Goal: Task Accomplishment & Management: Use online tool/utility

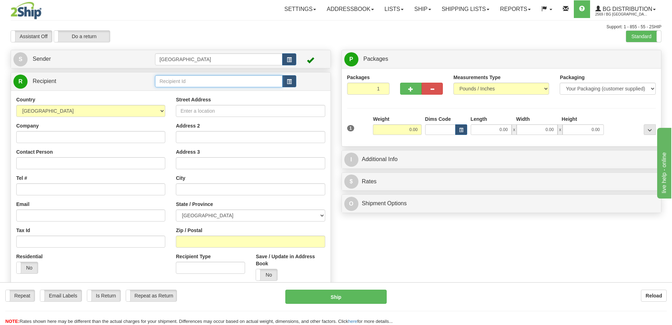
click at [192, 87] on input "text" at bounding box center [219, 81] width 128 height 12
click at [226, 95] on div "[GEOGRAPHIC_DATA]" at bounding box center [217, 92] width 121 height 8
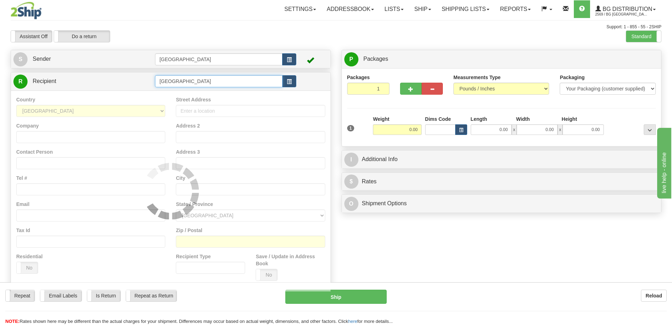
type input "[GEOGRAPHIC_DATA]"
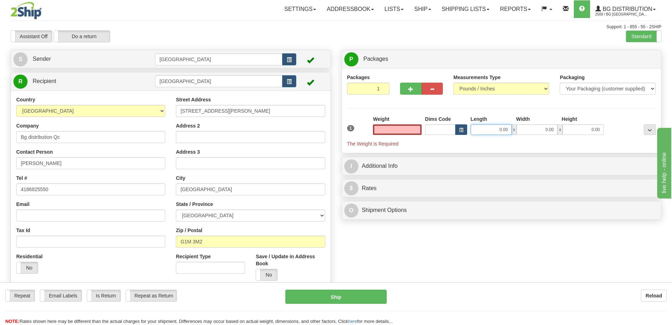
type input "0.00"
click at [487, 128] on input "0.00" at bounding box center [490, 129] width 41 height 11
type input "35.00"
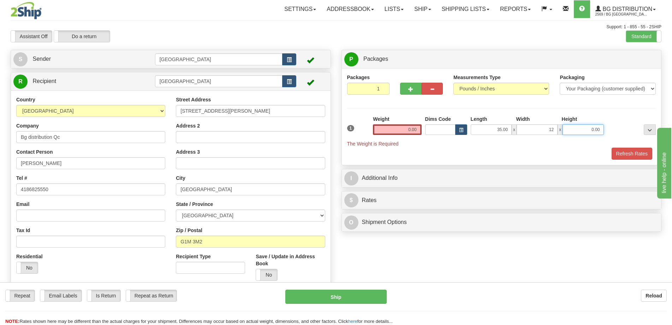
type input "12.00"
type input "10"
click at [419, 127] on input "0.00" at bounding box center [397, 129] width 48 height 11
type input "10.00"
click at [417, 128] on input "text" at bounding box center [397, 129] width 48 height 11
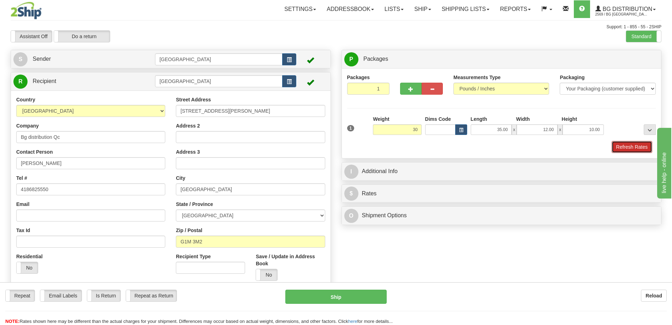
click at [626, 145] on button "Refresh Rates" at bounding box center [631, 147] width 41 height 12
type input "30.00"
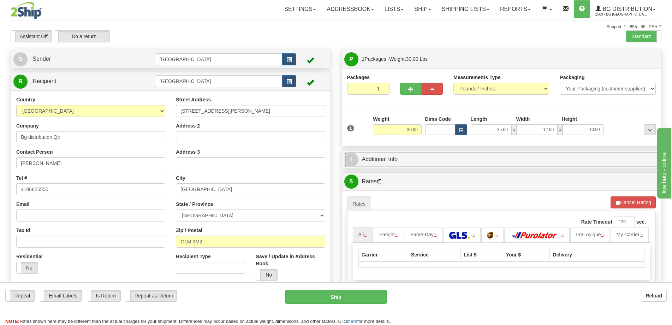
click at [548, 157] on link "I Additional Info" at bounding box center [501, 159] width 314 height 14
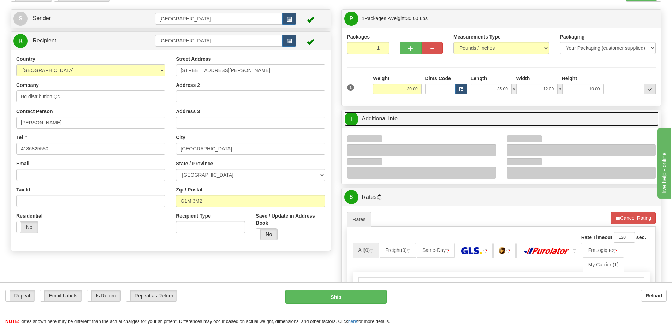
scroll to position [71, 0]
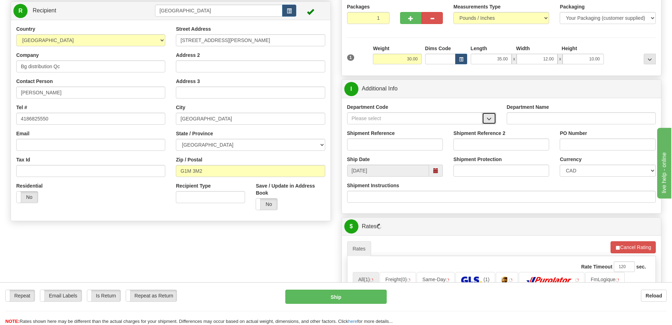
click at [490, 114] on button "button" at bounding box center [489, 118] width 14 height 12
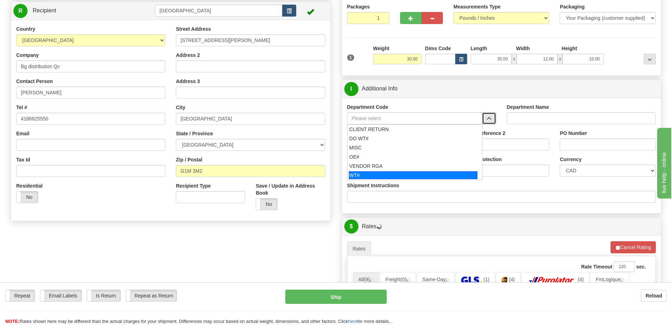
click at [413, 173] on div "WT#" at bounding box center [413, 175] width 128 height 8
type input "WT#"
type input "WAREHOUSE TRANSFERS"
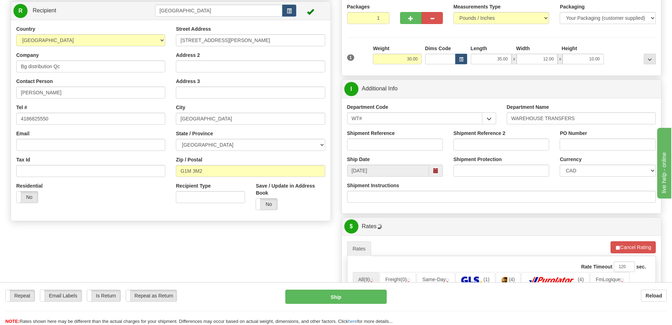
click at [414, 152] on div "Shipment Reference" at bounding box center [395, 143] width 106 height 26
click at [422, 134] on div "Shipment Reference" at bounding box center [395, 140] width 96 height 21
click at [420, 148] on input "Shipment Reference" at bounding box center [395, 144] width 96 height 12
type input "transfers Québec"
click at [568, 143] on input "PO Number" at bounding box center [607, 144] width 96 height 12
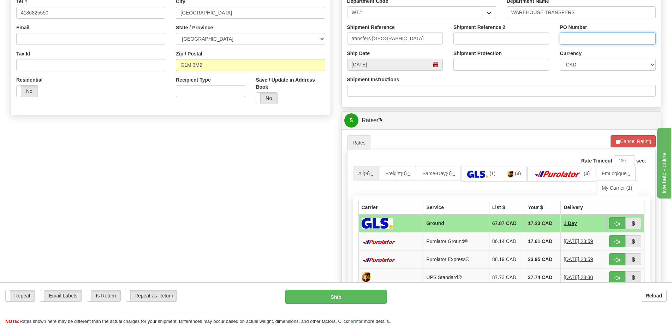
scroll to position [247, 0]
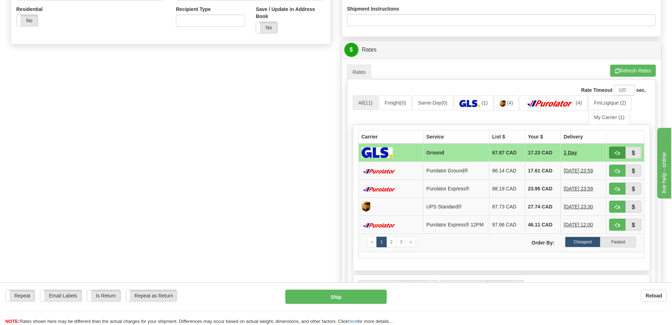
type input "."
click at [612, 157] on button "button" at bounding box center [617, 152] width 16 height 12
type input "1"
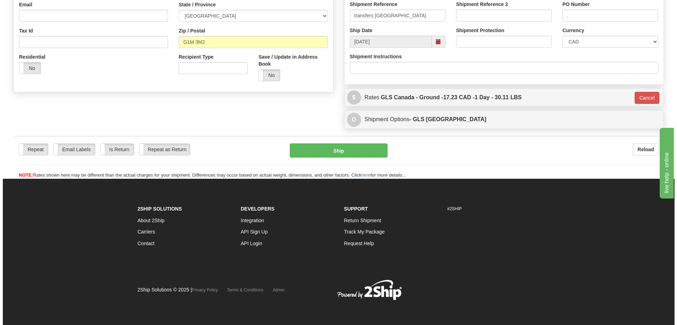
scroll to position [200, 0]
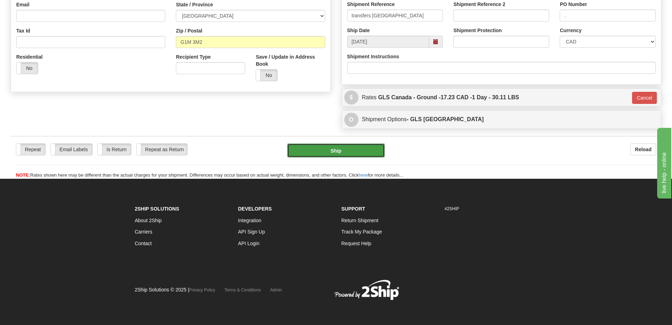
click at [340, 152] on button "Ship" at bounding box center [336, 150] width 98 height 14
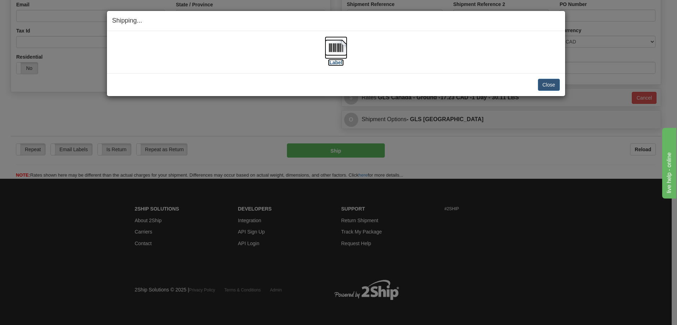
click at [343, 51] on img at bounding box center [336, 47] width 23 height 23
click at [543, 85] on button "Close" at bounding box center [549, 85] width 22 height 12
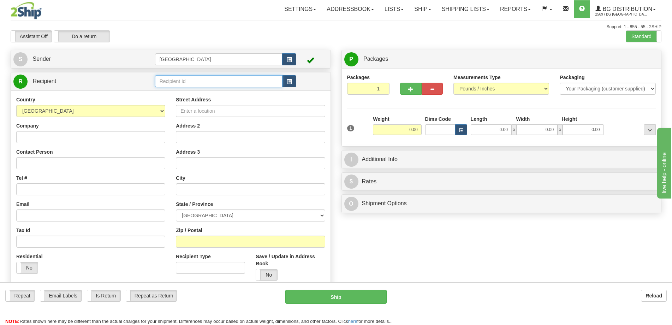
click at [172, 79] on input "text" at bounding box center [219, 81] width 128 height 12
click at [179, 90] on div "BG WIN" at bounding box center [217, 92] width 121 height 8
type input "BG WIN"
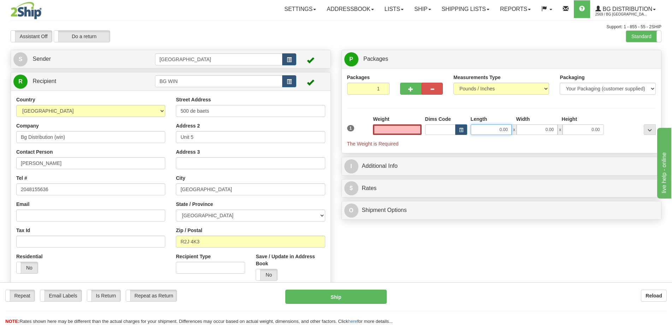
type input "0.00"
click at [494, 128] on input "0.00" at bounding box center [490, 129] width 41 height 11
type input "21.00"
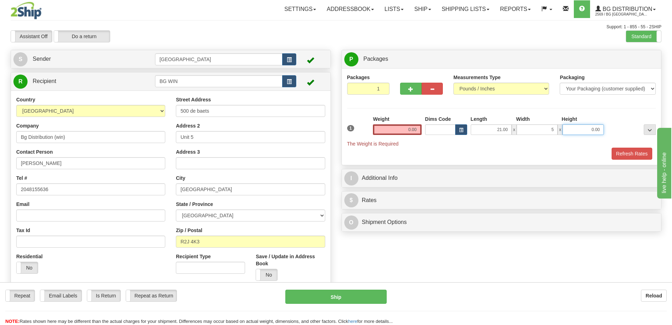
type input "5.00"
type input "2.00"
click at [411, 134] on input "0.00" at bounding box center [397, 129] width 48 height 11
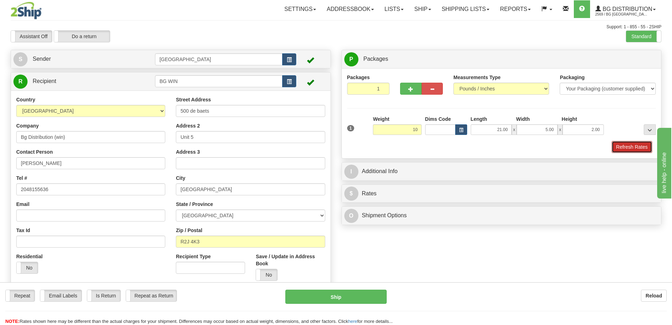
click at [617, 147] on button "Refresh Rates" at bounding box center [631, 147] width 41 height 12
type input "10.00"
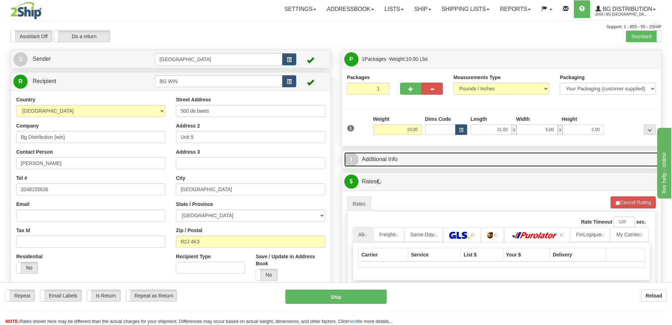
click at [589, 160] on link "I Additional Info" at bounding box center [501, 159] width 314 height 14
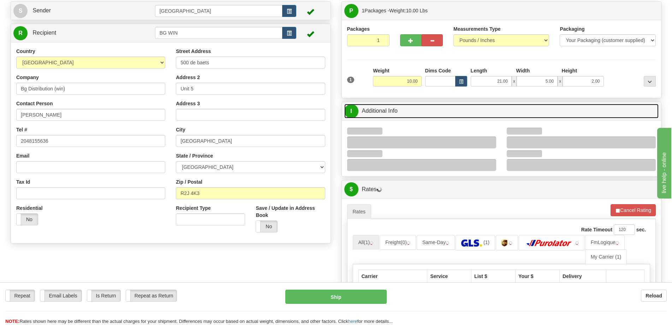
scroll to position [71, 0]
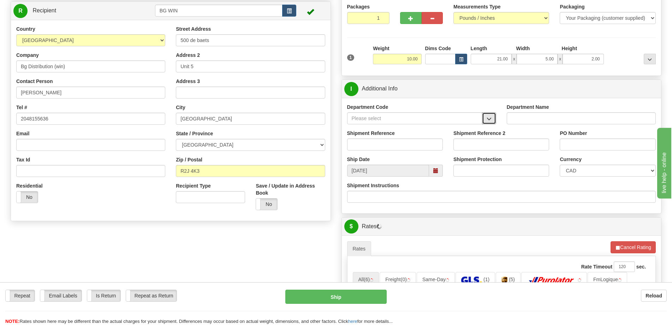
click at [489, 117] on span "button" at bounding box center [488, 118] width 5 height 5
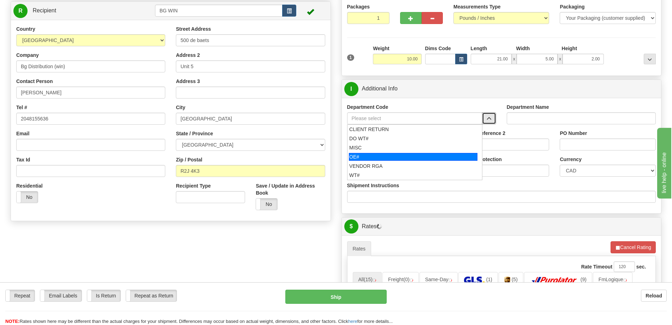
drag, startPoint x: 401, startPoint y: 156, endPoint x: 405, endPoint y: 143, distance: 13.6
click at [401, 155] on div "OE#" at bounding box center [413, 157] width 128 height 8
type input "OE#"
type input "ORDERS"
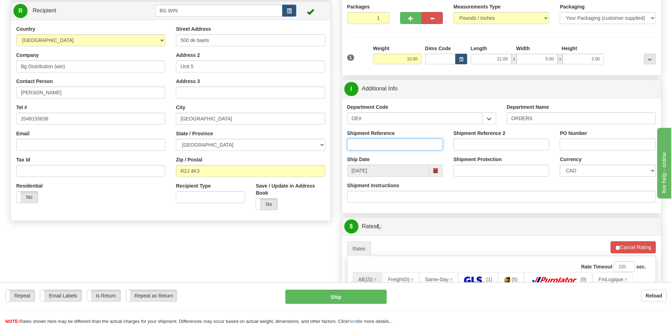
click at [405, 143] on input "Shipment Reference" at bounding box center [395, 144] width 96 height 12
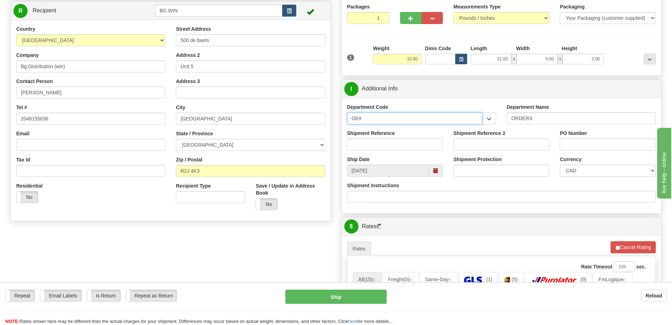
click at [411, 116] on input "OE#" at bounding box center [414, 118] width 135 height 12
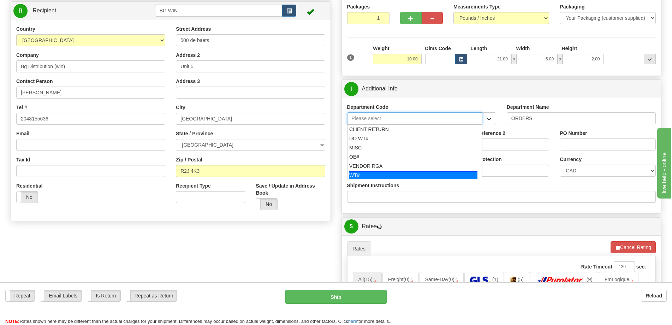
click at [383, 173] on div "WT#" at bounding box center [413, 175] width 128 height 8
type input "WT#"
type input "WAREHOUSE TRANSFERS"
type input "WT#"
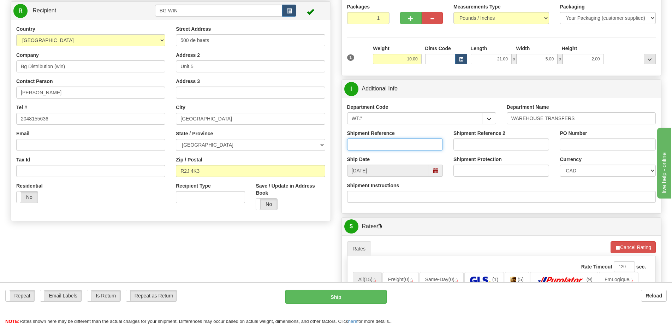
click at [391, 147] on input "Shipment Reference" at bounding box center [395, 144] width 96 height 12
type input "165973-00"
click at [559, 144] on div "PO Number" at bounding box center [607, 143] width 106 height 26
click at [561, 143] on input "PO Number" at bounding box center [607, 144] width 96 height 12
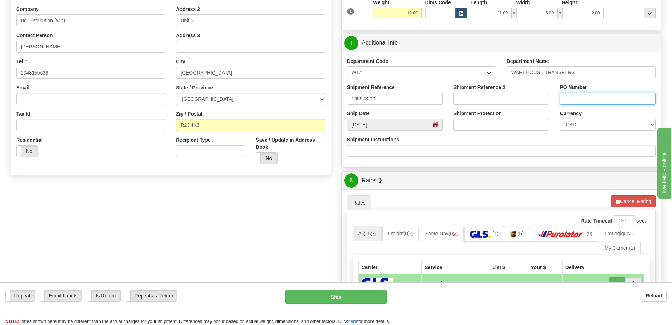
scroll to position [247, 0]
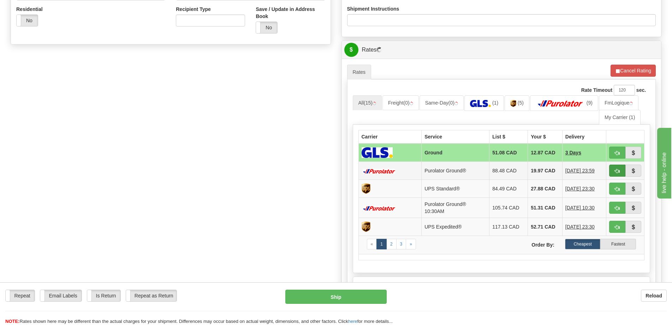
type input "."
click at [615, 169] on span "button" at bounding box center [616, 171] width 5 height 5
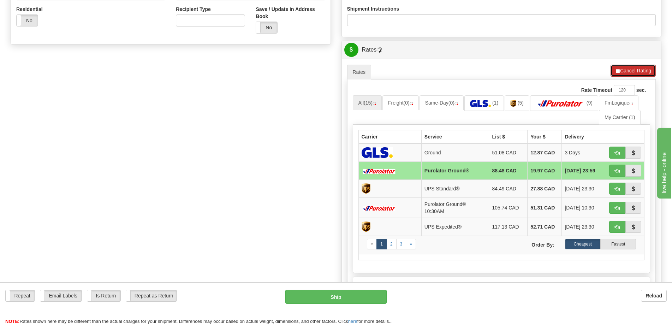
click at [625, 76] on button "Cancel Rating" at bounding box center [632, 71] width 45 height 12
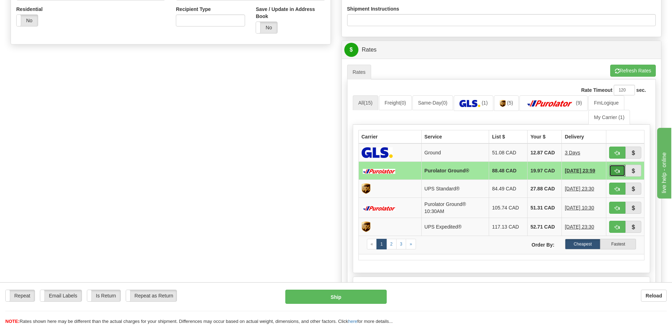
click at [613, 171] on button "button" at bounding box center [617, 170] width 16 height 12
type input "260"
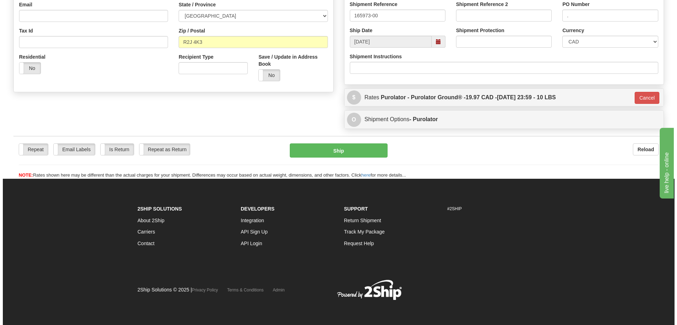
scroll to position [200, 0]
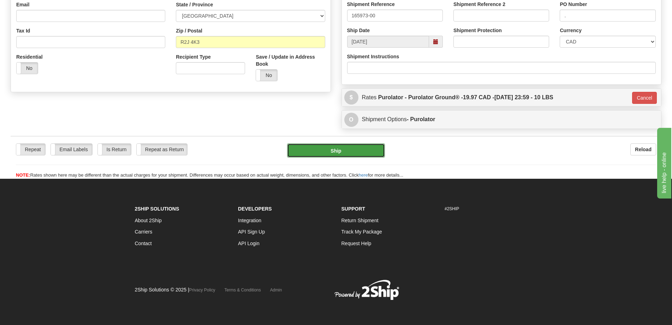
click at [352, 150] on button "Ship" at bounding box center [336, 150] width 98 height 14
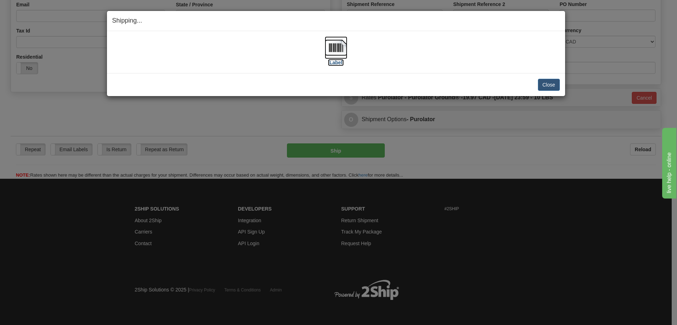
click at [330, 58] on img at bounding box center [336, 47] width 23 height 23
click at [544, 80] on button "Close" at bounding box center [549, 85] width 22 height 12
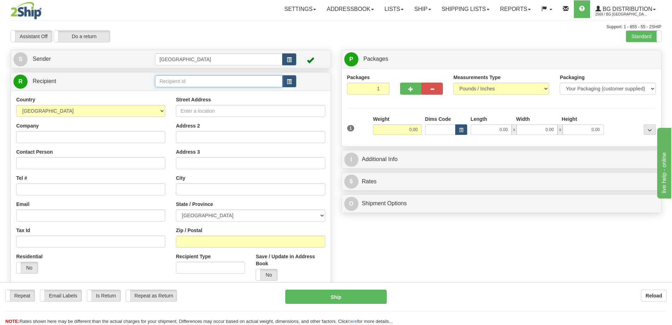
click at [186, 83] on input "text" at bounding box center [219, 81] width 128 height 12
click at [190, 89] on div "BG TOR" at bounding box center [217, 92] width 121 height 8
type input "BG TOR"
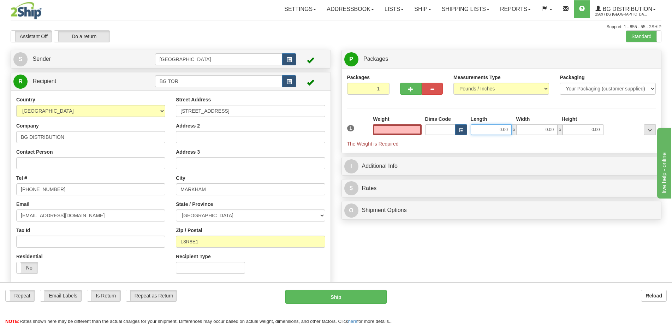
type input "0.00"
click at [493, 126] on input "0.00" at bounding box center [490, 129] width 41 height 11
type input "17.00"
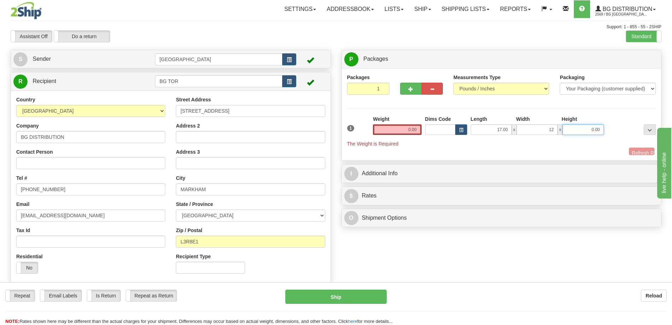
type input "12.00"
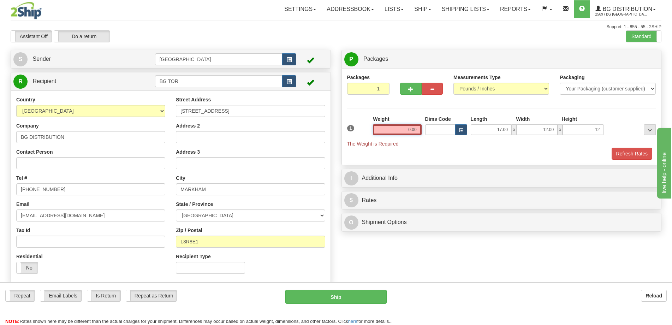
type input "12.00"
click at [408, 128] on input "0.00" at bounding box center [397, 129] width 48 height 11
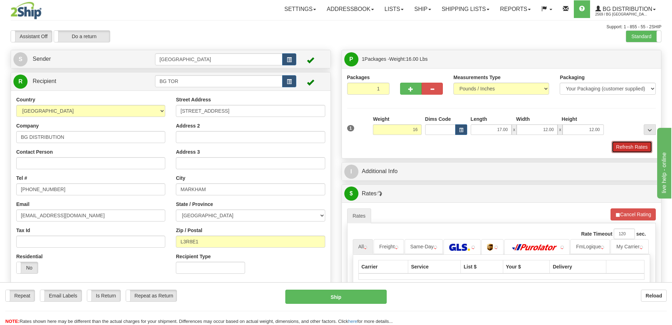
type input "16.00"
click at [636, 146] on button "Refresh Rates" at bounding box center [631, 147] width 41 height 12
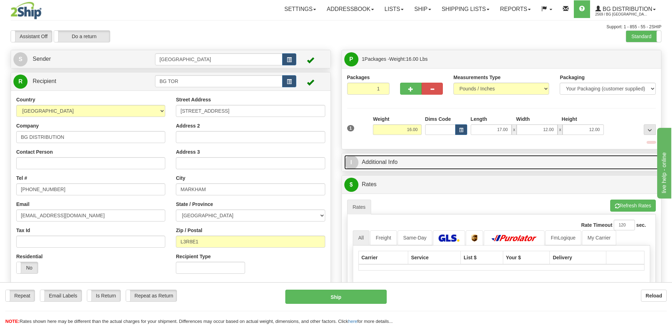
click at [590, 160] on link "I Additional Info" at bounding box center [501, 162] width 314 height 14
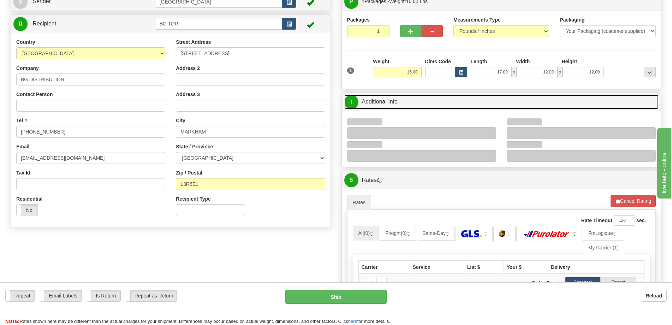
scroll to position [106, 0]
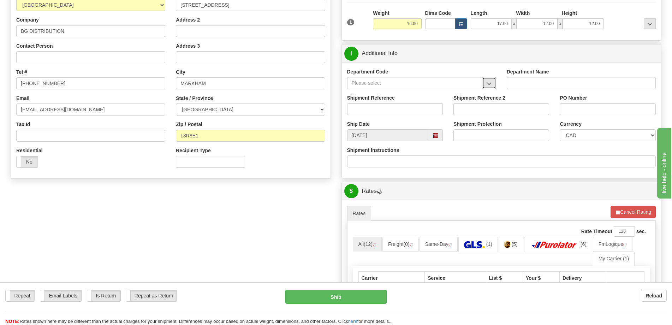
click at [486, 82] on span "button" at bounding box center [488, 83] width 5 height 5
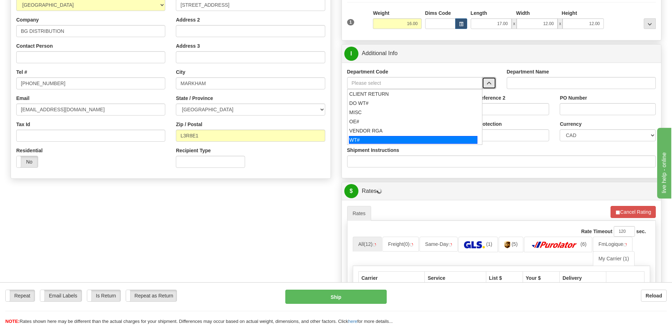
click at [377, 137] on div "WT#" at bounding box center [413, 140] width 128 height 8
type input "WT#"
type input "WAREHOUSE TRANSFERS"
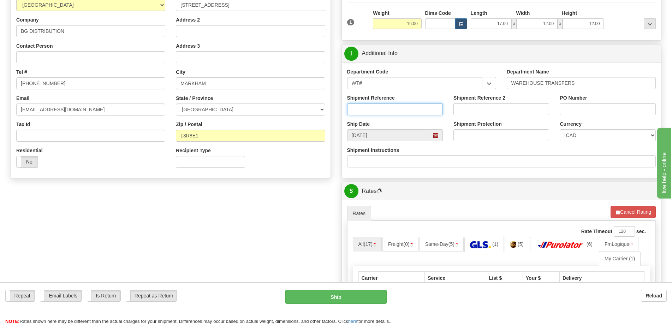
click at [386, 113] on input "Shipment Reference" at bounding box center [395, 109] width 96 height 12
type input "transfers toronto"
click at [600, 106] on input "PO Number" at bounding box center [607, 109] width 96 height 12
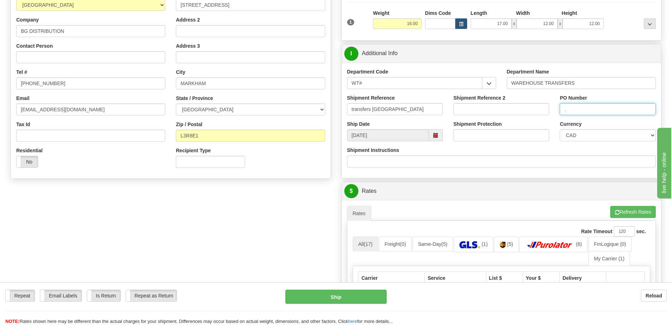
scroll to position [247, 0]
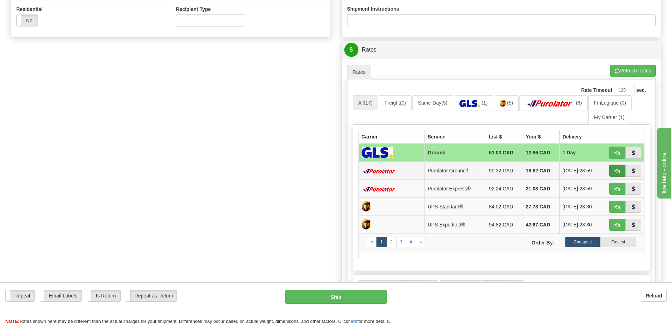
type input "."
click at [611, 169] on button "button" at bounding box center [617, 170] width 16 height 12
type input "260"
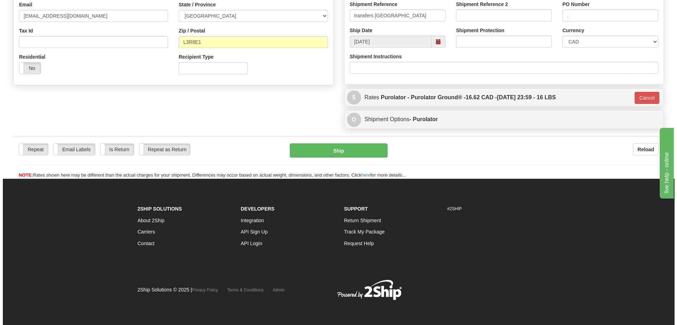
scroll to position [200, 0]
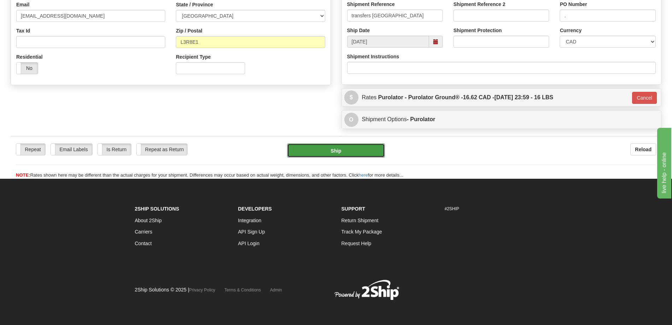
click at [371, 154] on button "Ship" at bounding box center [336, 150] width 98 height 14
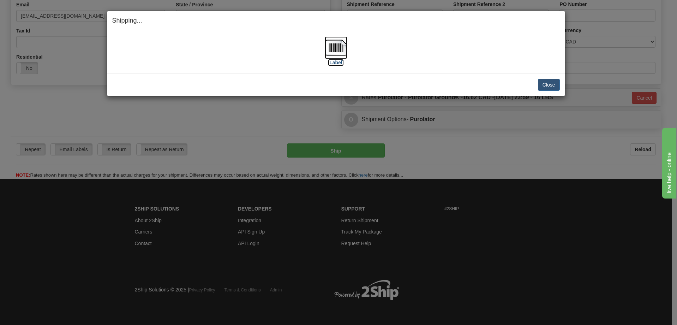
click at [332, 44] on img at bounding box center [336, 47] width 23 height 23
click at [553, 84] on button "Close" at bounding box center [549, 85] width 22 height 12
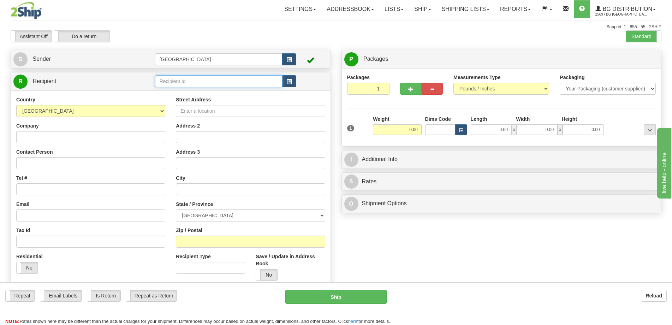
click at [200, 82] on input "text" at bounding box center [219, 81] width 128 height 12
click at [194, 91] on div "BG [GEOGRAPHIC_DATA]" at bounding box center [217, 92] width 121 height 8
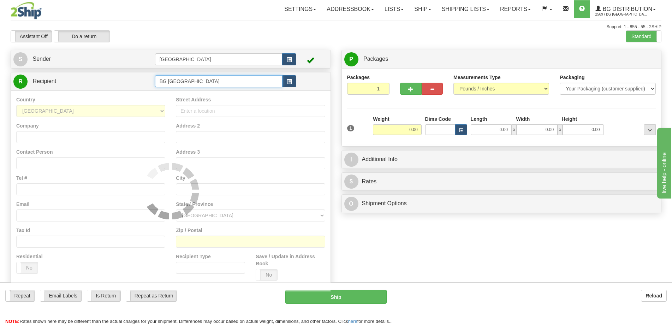
type input "BG [GEOGRAPHIC_DATA]"
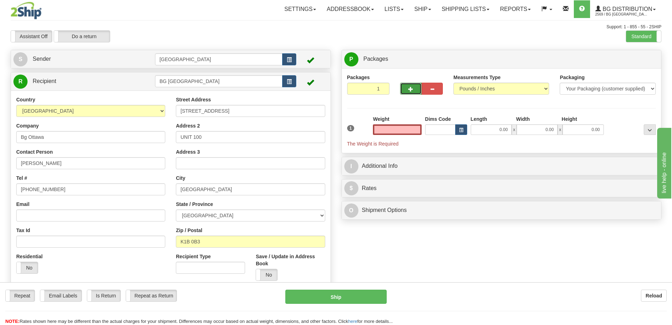
type input "0.00"
click at [411, 91] on span "button" at bounding box center [410, 89] width 5 height 5
radio input "true"
type input "2"
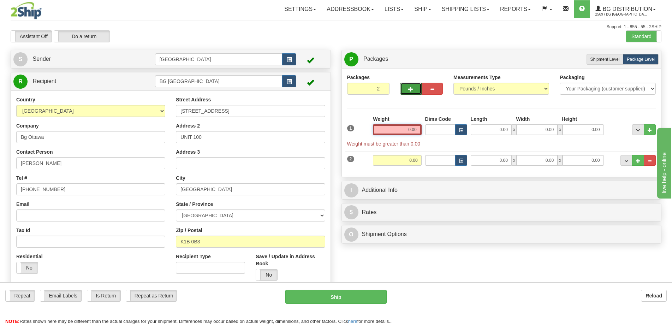
click at [411, 128] on input "0.00" at bounding box center [397, 129] width 48 height 11
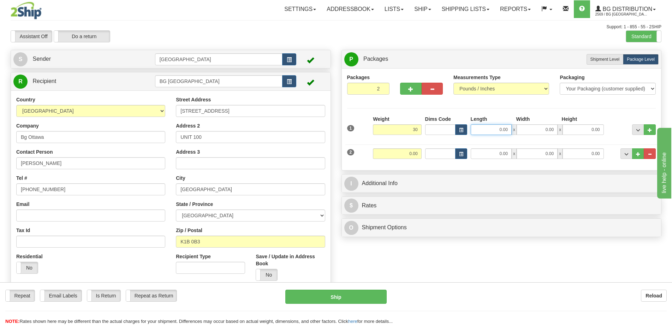
type input "30.00"
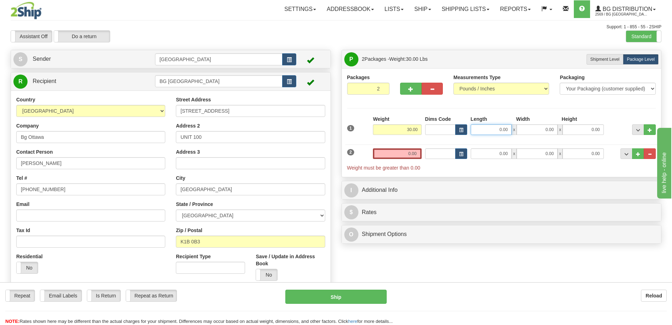
click at [498, 130] on input "0.00" at bounding box center [490, 129] width 41 height 11
type input "42.00"
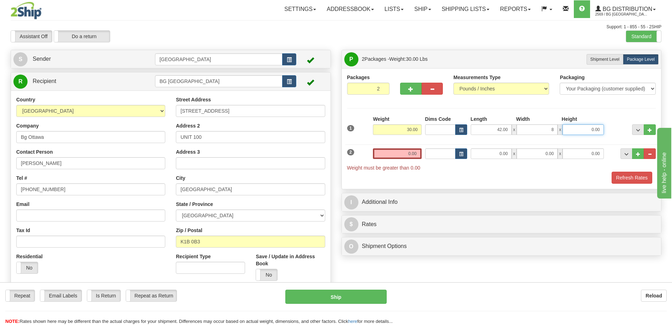
type input "8.00"
type input "11.00"
click at [498, 153] on input "0.00" at bounding box center [490, 153] width 41 height 11
type input "12.00"
type input "8.00"
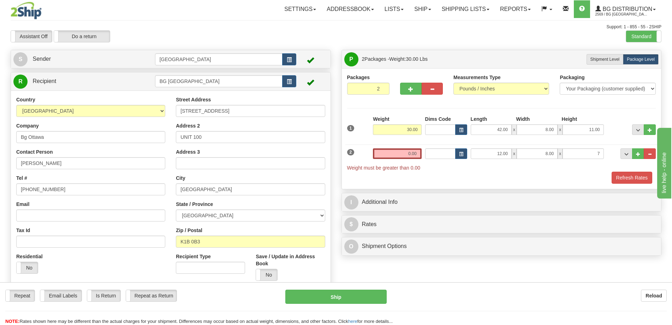
type input "7.00"
click at [415, 154] on div "Weight 0.00" at bounding box center [397, 156] width 52 height 16
click at [412, 154] on input "0.00" at bounding box center [397, 153] width 48 height 11
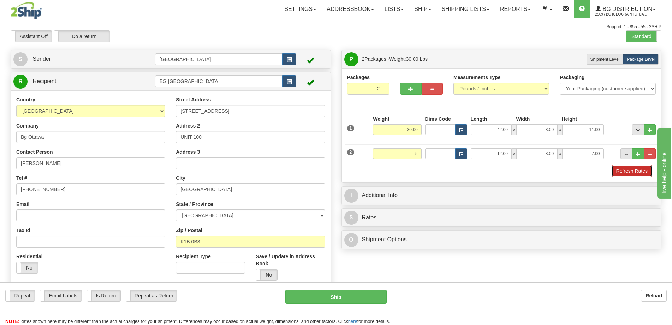
click at [628, 170] on button "Refresh Rates" at bounding box center [631, 171] width 41 height 12
type input "5.00"
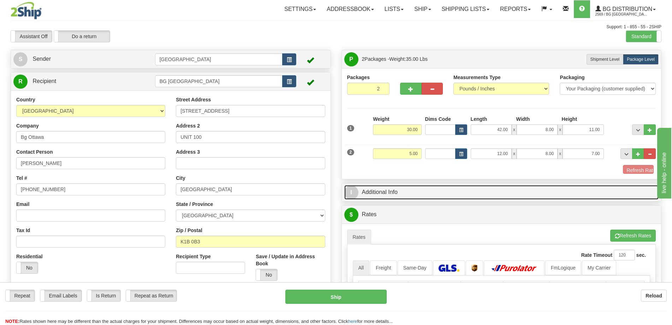
click at [587, 185] on link "I Additional Info" at bounding box center [501, 192] width 314 height 14
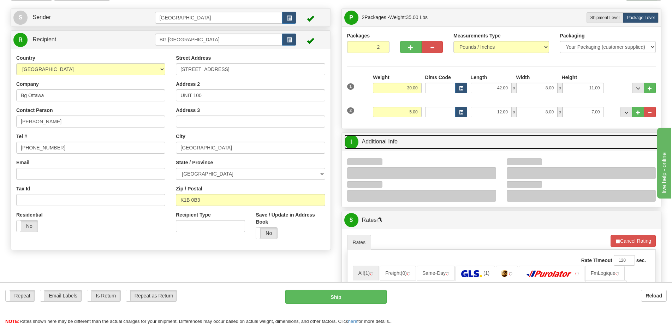
scroll to position [106, 0]
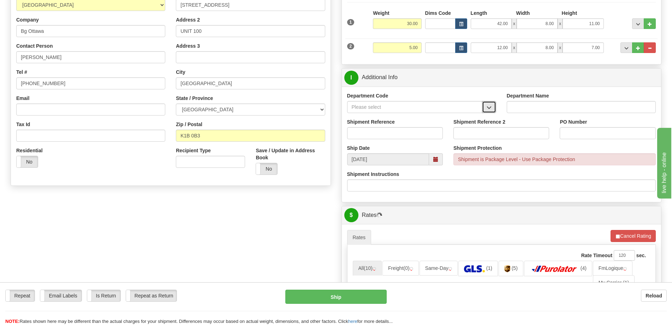
click at [491, 106] on span "button" at bounding box center [488, 107] width 5 height 5
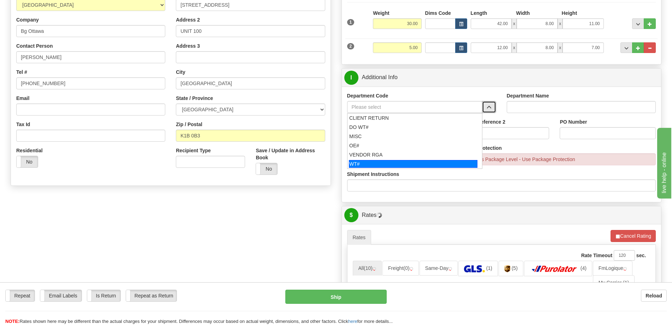
click at [382, 162] on div "WT#" at bounding box center [413, 164] width 128 height 8
type input "WT#"
type input "WAREHOUSE TRANSFERS"
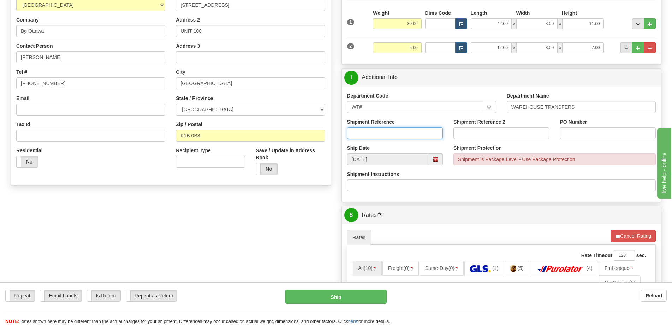
click at [390, 134] on input "Shipment Reference" at bounding box center [395, 133] width 96 height 12
type input "Transfers Ottawa"
click at [588, 128] on input "PO Number" at bounding box center [607, 133] width 96 height 12
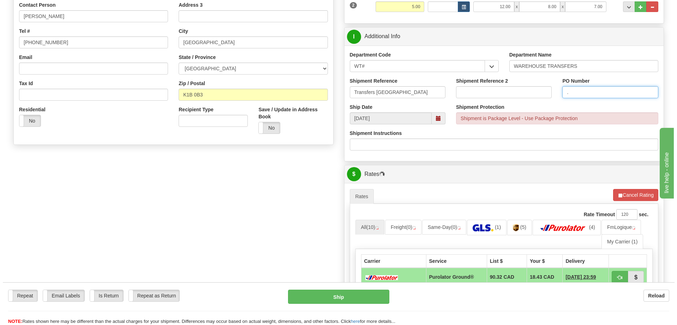
scroll to position [212, 0]
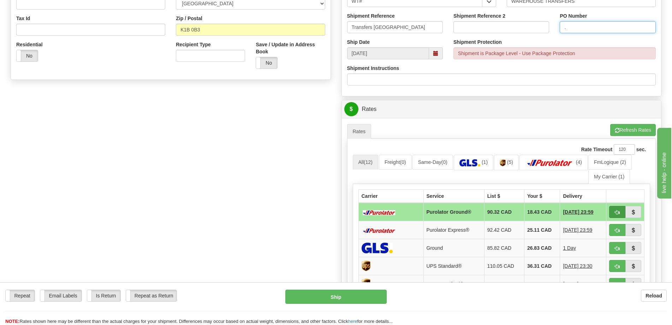
type input "."
click at [619, 210] on button "button" at bounding box center [617, 212] width 16 height 12
type input "260"
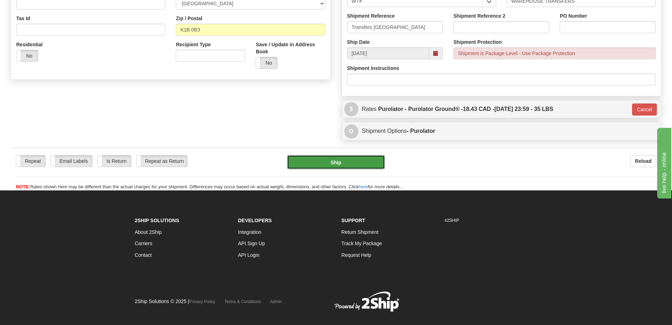
click at [331, 162] on button "Ship" at bounding box center [336, 162] width 98 height 14
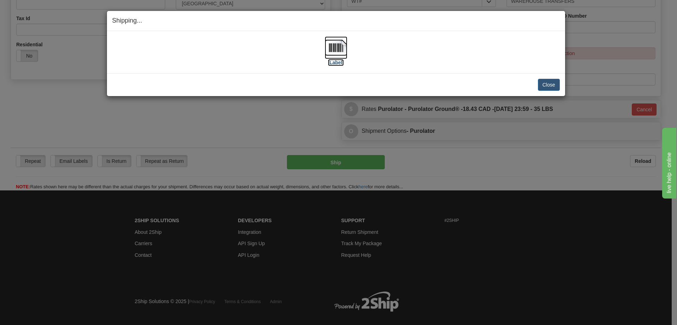
click at [340, 48] on img at bounding box center [336, 47] width 23 height 23
click at [554, 85] on button "Close" at bounding box center [549, 85] width 22 height 12
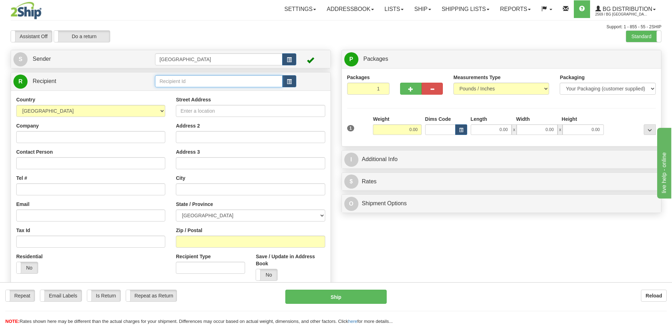
click at [188, 76] on input "text" at bounding box center [219, 81] width 128 height 12
click at [191, 95] on div "BG VAN" at bounding box center [217, 92] width 121 height 8
type input "BG VAN"
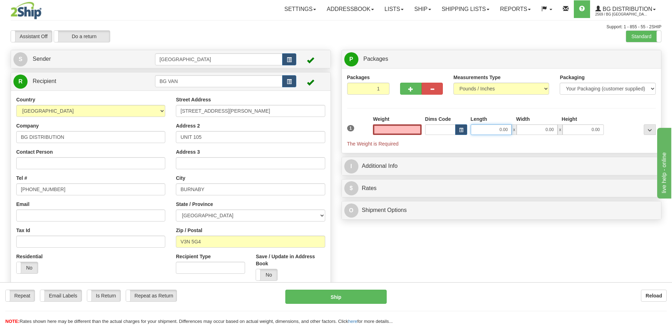
type input "0.00"
click at [498, 126] on input "0.00" at bounding box center [490, 129] width 41 height 11
type input "9.00"
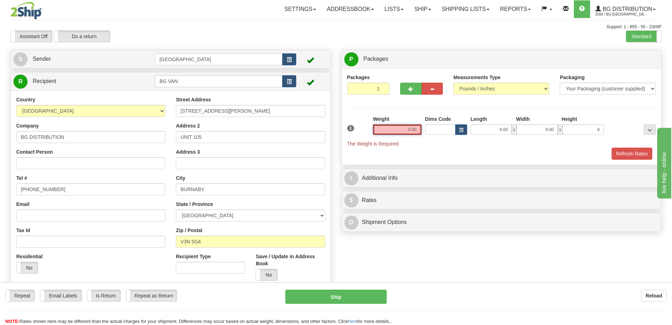
type input "6.00"
click at [416, 134] on input "0.00" at bounding box center [397, 129] width 48 height 11
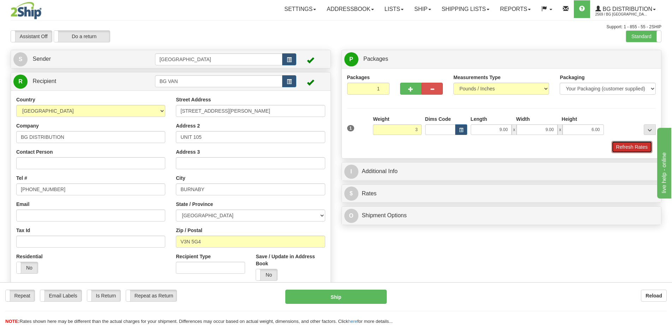
click at [635, 145] on button "Refresh Rates" at bounding box center [631, 147] width 41 height 12
type input "3.00"
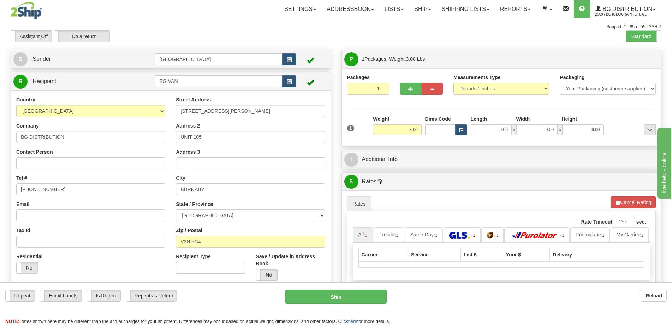
click at [563, 151] on div "I Additional Info" at bounding box center [501, 159] width 319 height 18
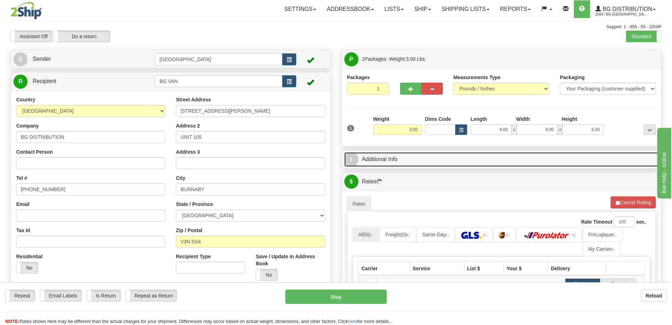
click at [563, 160] on link "I Additional Info" at bounding box center [501, 159] width 314 height 14
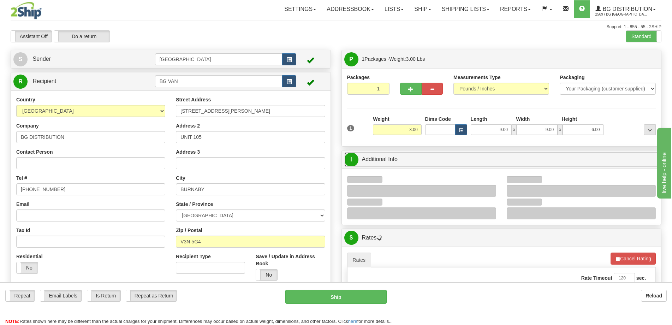
scroll to position [71, 0]
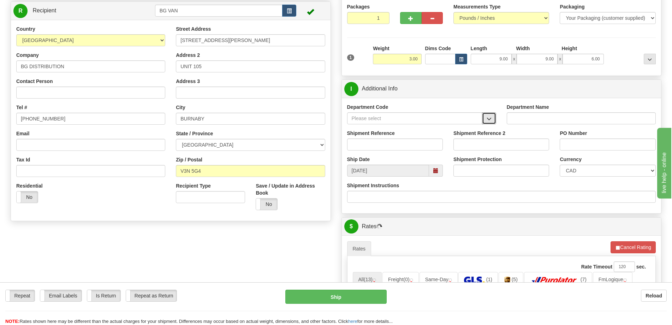
click at [492, 115] on button "button" at bounding box center [489, 118] width 14 height 12
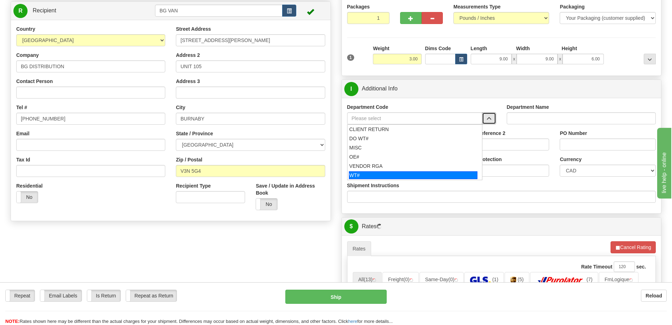
click at [392, 171] on div "WT#" at bounding box center [413, 175] width 128 height 8
type input "WT#"
type input "WAREHOUSE TRANSFERS"
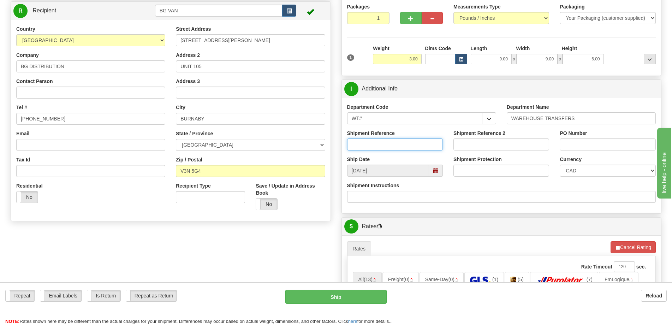
click at [394, 149] on input "Shipment Reference" at bounding box center [395, 144] width 96 height 12
type input "transfers Vancouver"
click at [599, 152] on div "PO Number" at bounding box center [607, 143] width 106 height 26
click at [600, 145] on input "PO Number" at bounding box center [607, 144] width 96 height 12
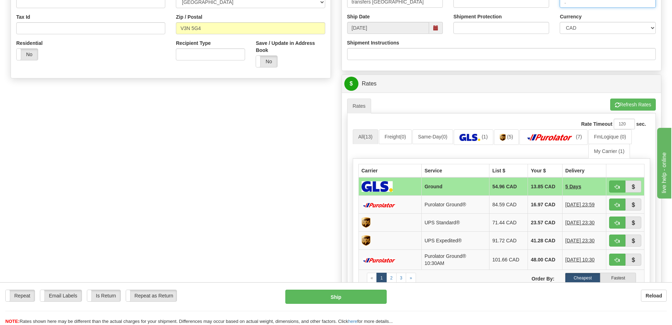
scroll to position [247, 0]
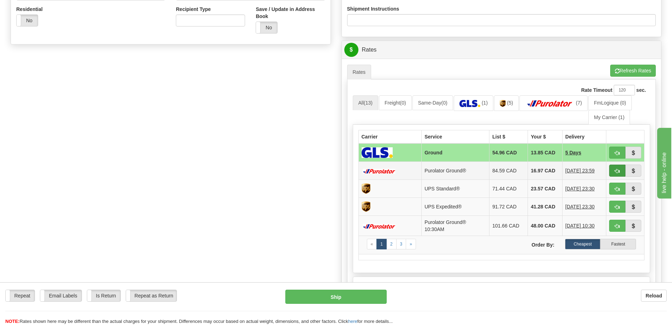
type input "."
click at [618, 169] on span "button" at bounding box center [616, 171] width 5 height 5
type input "260"
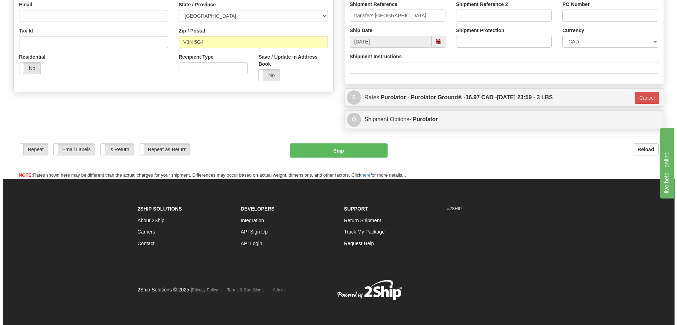
scroll to position [200, 0]
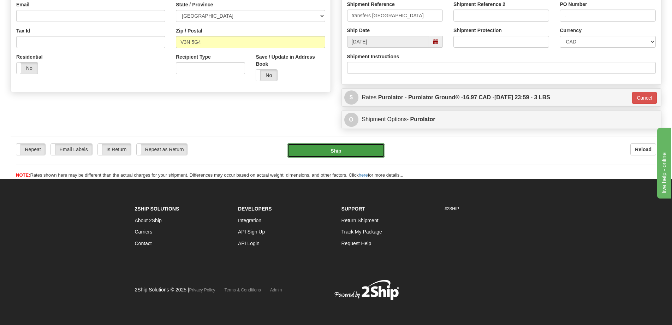
click at [347, 149] on button "Ship" at bounding box center [336, 150] width 98 height 14
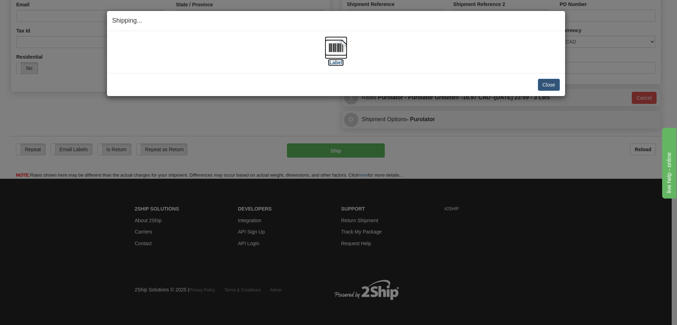
click at [338, 52] on img at bounding box center [336, 47] width 23 height 23
click at [561, 90] on div "Close Cancel Cancel Shipment and Quit Pickup Quit Pickup ONLY" at bounding box center [336, 84] width 458 height 23
click at [553, 84] on button "Close" at bounding box center [549, 85] width 22 height 12
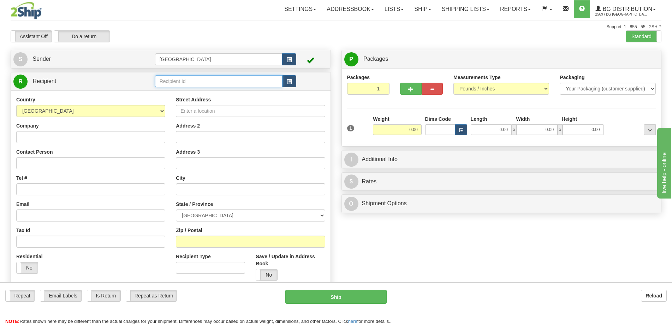
drag, startPoint x: 199, startPoint y: 87, endPoint x: 199, endPoint y: 83, distance: 4.3
click at [199, 85] on input "text" at bounding box center [219, 81] width 128 height 12
click at [199, 83] on input "text" at bounding box center [219, 81] width 128 height 12
click at [202, 93] on div "[GEOGRAPHIC_DATA]" at bounding box center [217, 92] width 121 height 8
type input "[GEOGRAPHIC_DATA]"
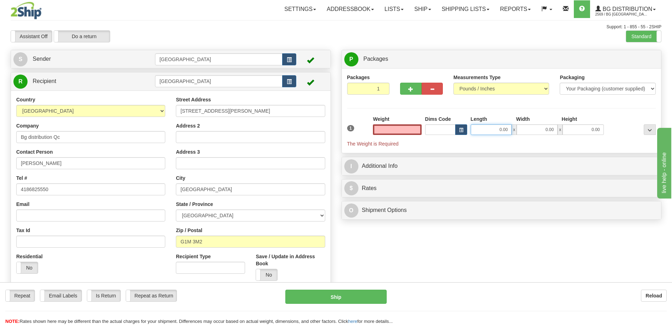
type input "0.00"
click at [502, 128] on input "0.00" at bounding box center [490, 129] width 41 height 11
type input "10.00"
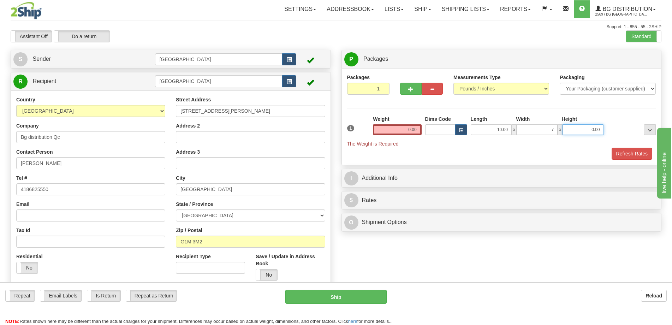
type input "7.00"
type input "5.00"
drag, startPoint x: 395, startPoint y: 125, endPoint x: 428, endPoint y: 104, distance: 39.1
click at [395, 125] on input "0.00" at bounding box center [397, 129] width 48 height 11
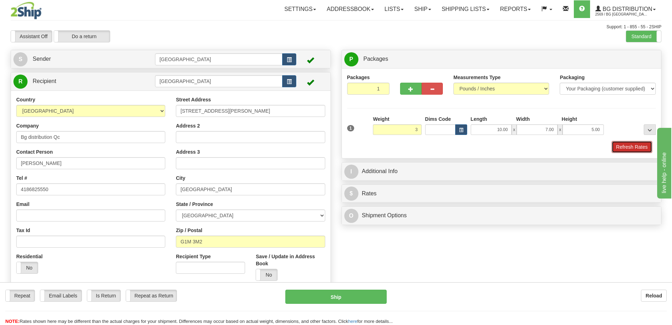
click at [638, 144] on button "Refresh Rates" at bounding box center [631, 147] width 41 height 12
type input "3.00"
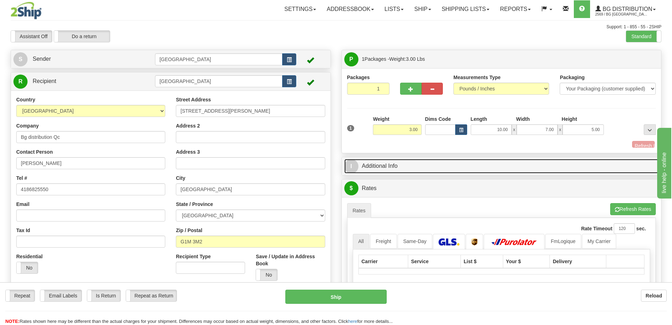
click at [583, 164] on link "I Additional Info" at bounding box center [501, 166] width 314 height 14
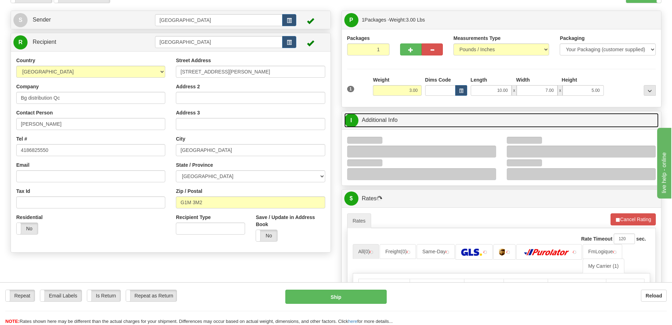
scroll to position [71, 0]
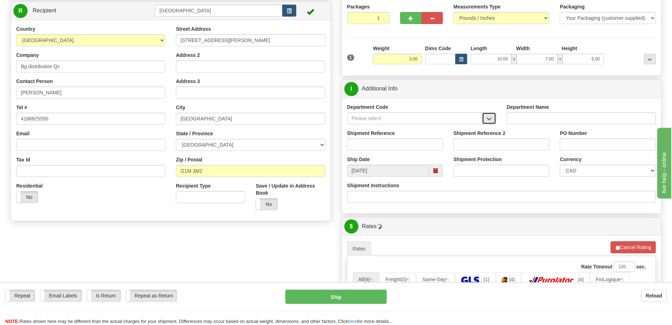
click at [486, 116] on button "button" at bounding box center [489, 118] width 14 height 12
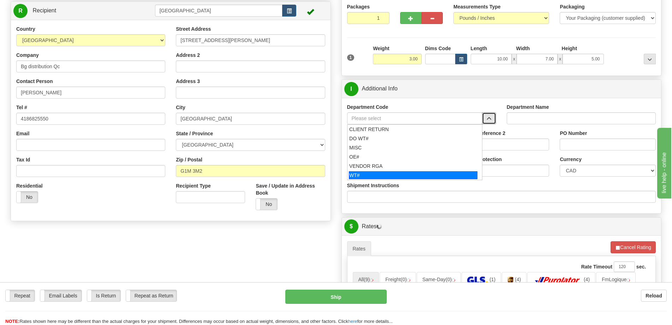
click at [370, 173] on div "WT#" at bounding box center [413, 175] width 128 height 8
type input "WT#"
type input "WAREHOUSE TRANSFERS"
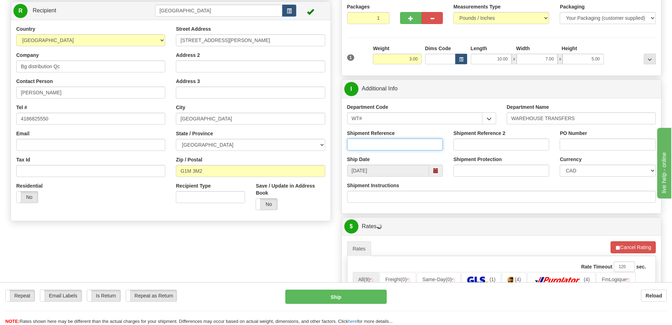
click at [388, 147] on input "Shipment Reference" at bounding box center [395, 144] width 96 height 12
type input "transfers Québec"
click at [611, 148] on input "PO Number" at bounding box center [607, 144] width 96 height 12
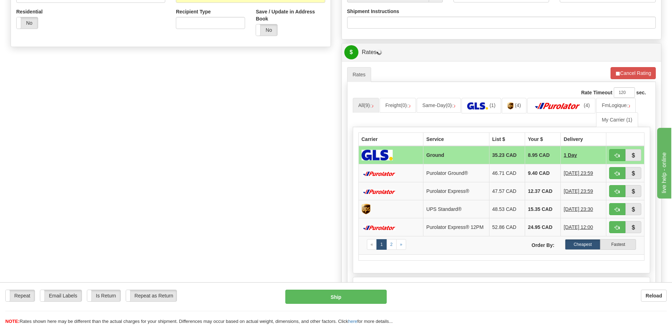
scroll to position [247, 0]
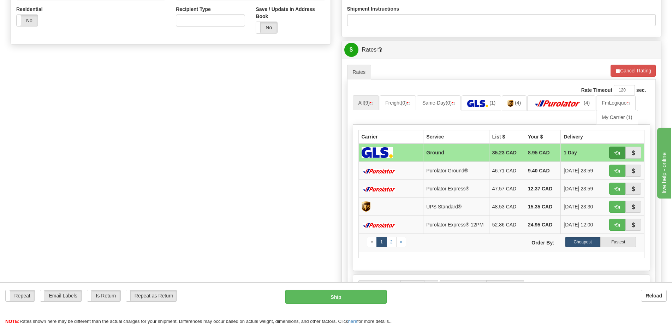
type input "."
click at [618, 152] on span "button" at bounding box center [616, 153] width 5 height 5
drag, startPoint x: 619, startPoint y: 85, endPoint x: 620, endPoint y: 79, distance: 6.1
click at [619, 84] on div "Rate Timeout 120 sec. All (9) Freight (0) Same-Day (0) (1) (4) (4) (1)" at bounding box center [501, 192] width 309 height 227
click at [625, 70] on button "Cancel Rating" at bounding box center [632, 71] width 45 height 12
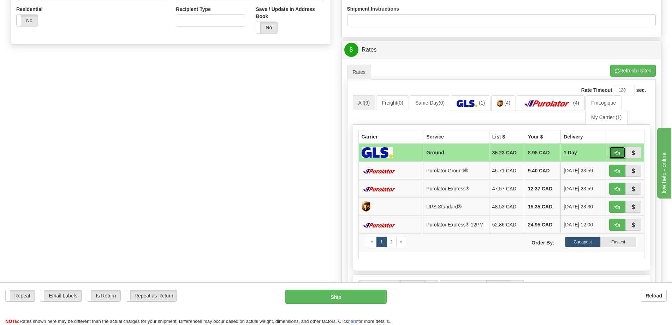
click at [620, 156] on button "button" at bounding box center [617, 152] width 16 height 12
type input "1"
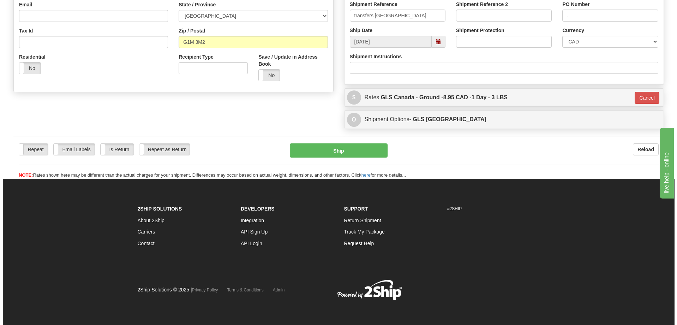
scroll to position [200, 0]
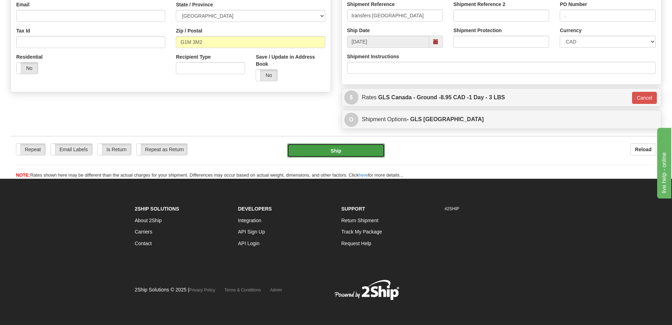
click at [335, 144] on button "Ship" at bounding box center [336, 150] width 98 height 14
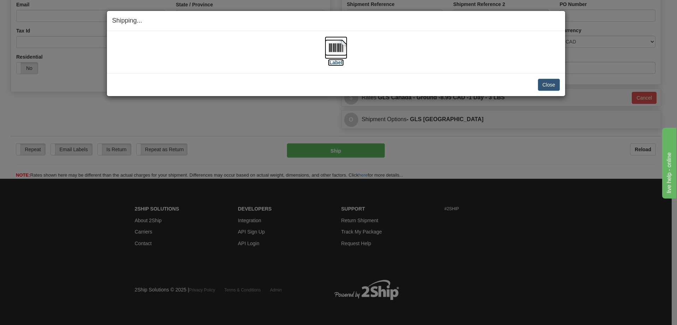
click at [334, 60] on label "[Label]" at bounding box center [336, 62] width 16 height 7
click at [544, 87] on button "Close" at bounding box center [549, 85] width 22 height 12
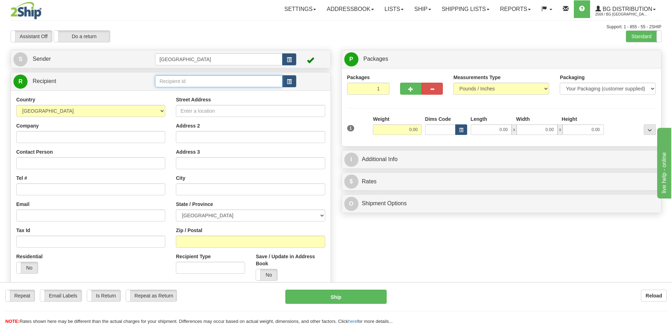
click at [216, 76] on input "text" at bounding box center [219, 81] width 128 height 12
click at [210, 92] on div "BG [GEOGRAPHIC_DATA]" at bounding box center [217, 92] width 121 height 8
type input "BG [GEOGRAPHIC_DATA]"
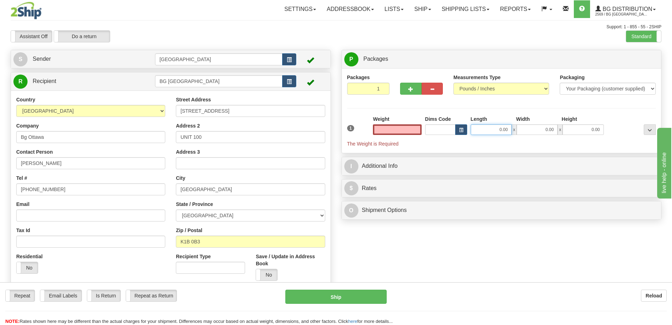
type input "0.00"
click at [484, 127] on input "0.00" at bounding box center [490, 129] width 41 height 11
type input "7.00"
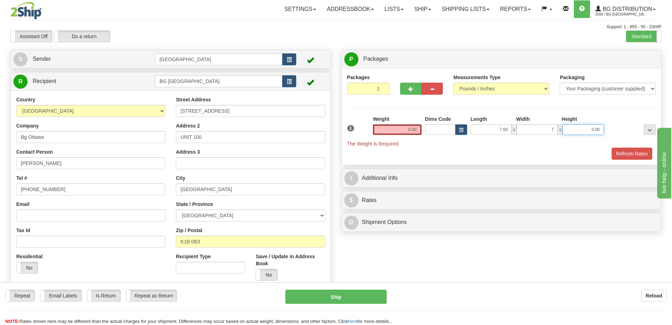
type input "7.00"
click at [407, 128] on input "0.00" at bounding box center [397, 129] width 48 height 11
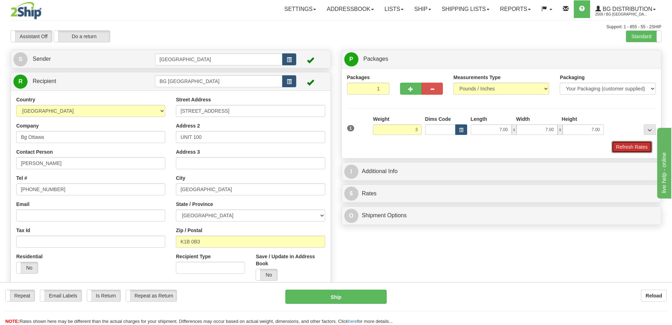
click at [623, 143] on button "Refresh Rates" at bounding box center [631, 147] width 41 height 12
type input "3.00"
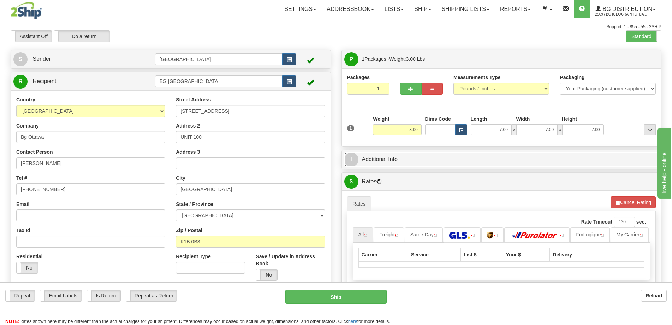
click at [583, 163] on link "I Additional Info" at bounding box center [501, 159] width 314 height 14
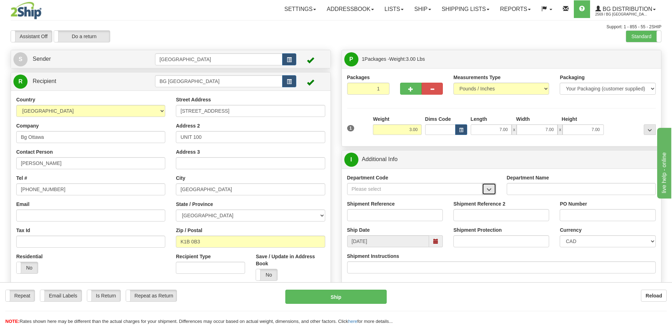
click at [490, 190] on span "button" at bounding box center [488, 189] width 5 height 5
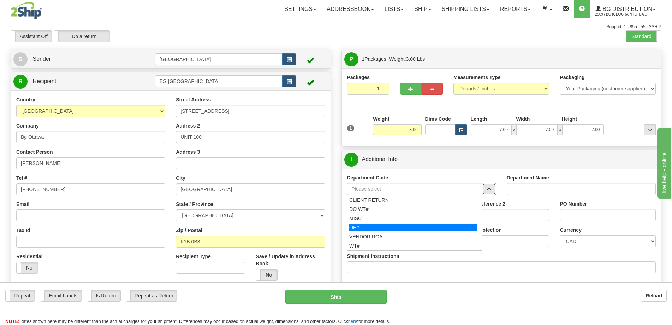
click at [403, 226] on div "OE#" at bounding box center [413, 227] width 128 height 8
type input "OE#"
type input "ORDERS"
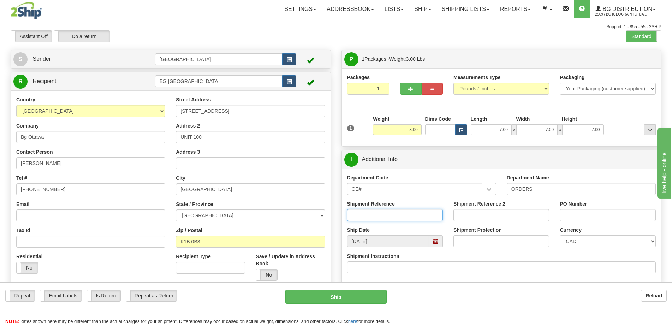
click at [406, 213] on input "Shipment Reference" at bounding box center [395, 215] width 96 height 12
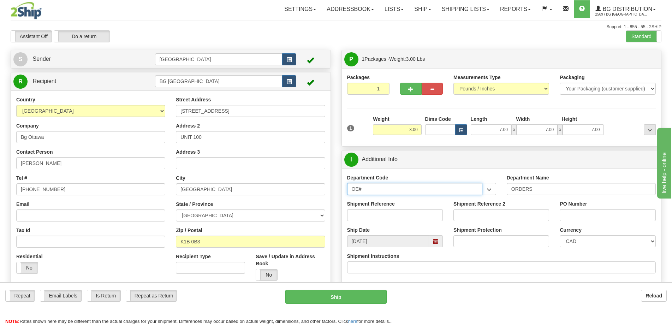
click at [405, 187] on input "OE#" at bounding box center [414, 189] width 135 height 12
click at [353, 246] on div "WT#" at bounding box center [413, 245] width 128 height 7
type input "WT#"
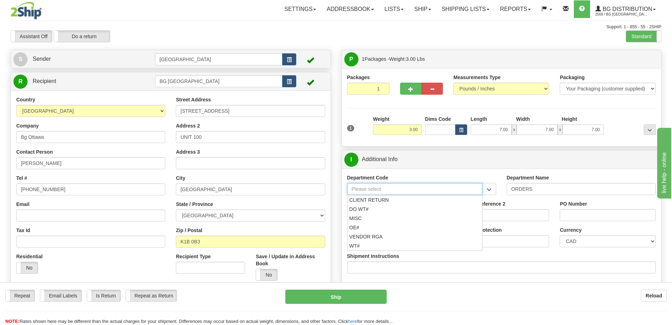
type input "WAREHOUSE TRANSFERS"
type input "WT#"
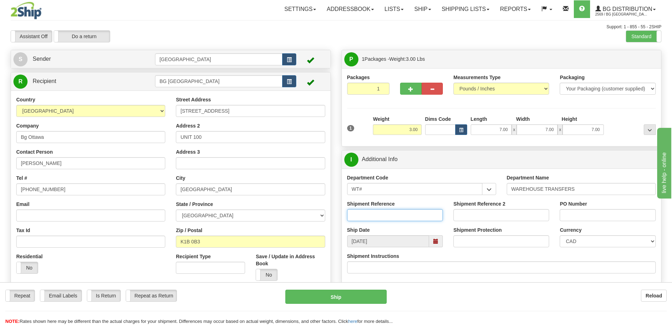
click at [373, 215] on input "Shipment Reference" at bounding box center [395, 215] width 96 height 12
type input "166081-00"
click at [610, 217] on input "PO Number" at bounding box center [607, 215] width 96 height 12
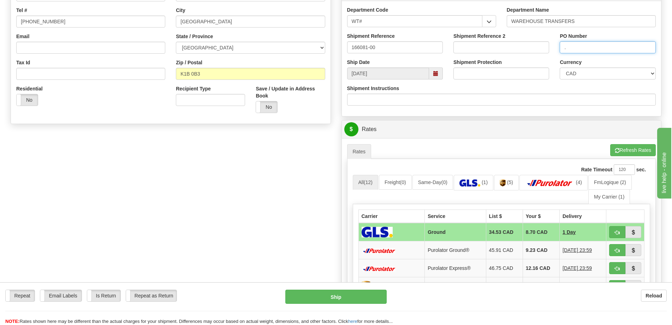
scroll to position [212, 0]
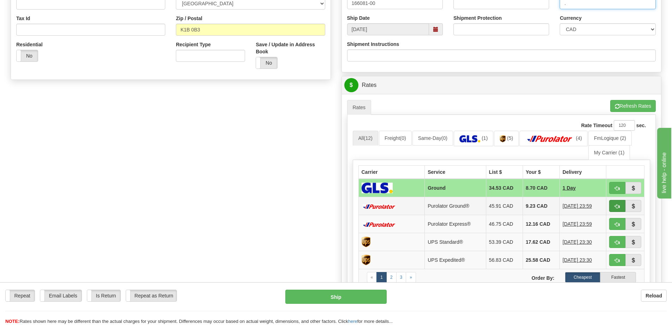
type input "."
click at [618, 205] on span "button" at bounding box center [616, 206] width 5 height 5
type input "260"
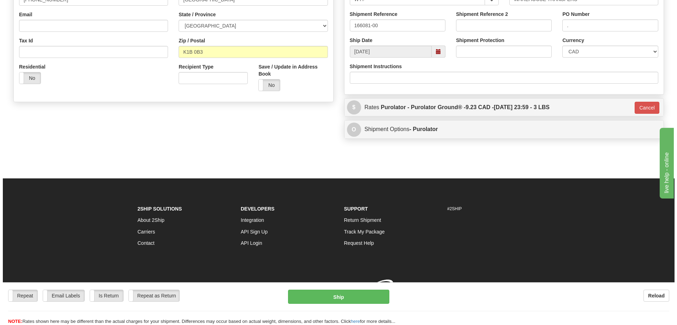
scroll to position [200, 0]
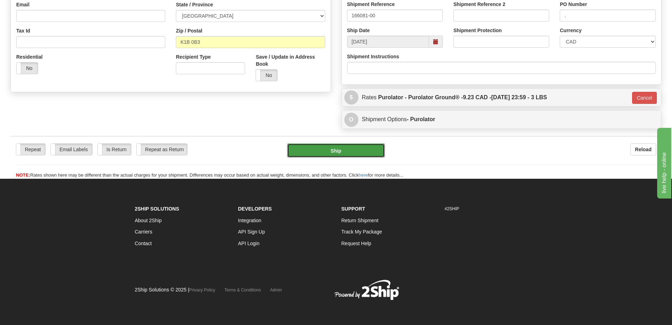
click at [352, 154] on button "Ship" at bounding box center [336, 150] width 98 height 14
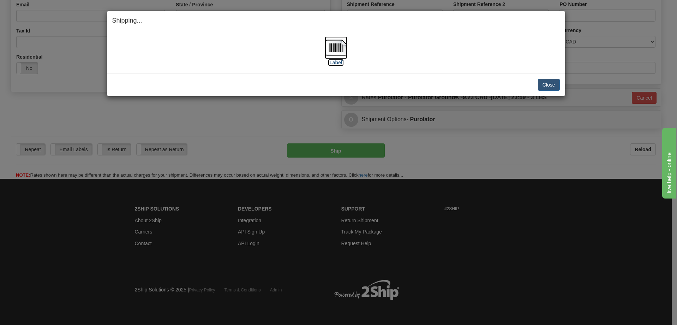
click at [332, 55] on img at bounding box center [336, 47] width 23 height 23
click at [555, 88] on button "Close" at bounding box center [549, 85] width 22 height 12
